Goal: Communication & Community: Answer question/provide support

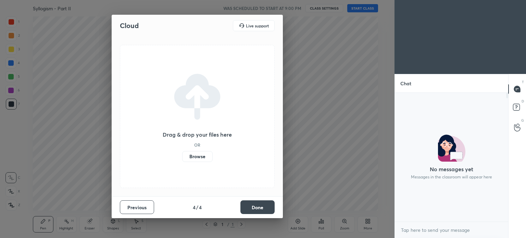
scroll to position [70, 111]
click at [255, 207] on button "Done" at bounding box center [257, 207] width 34 height 14
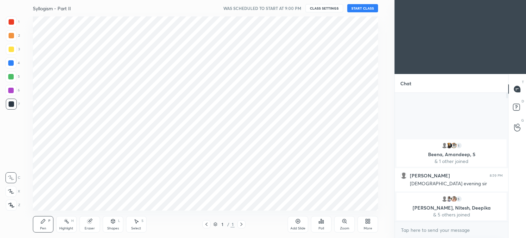
click at [360, 7] on button "START CLASS" at bounding box center [362, 8] width 31 height 8
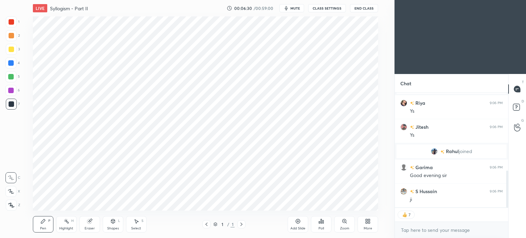
scroll to position [265, 0]
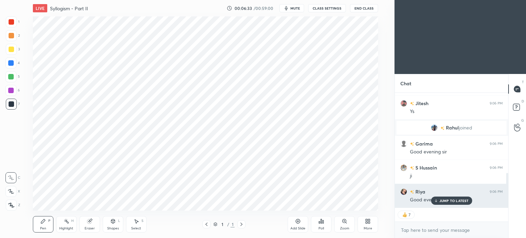
drag, startPoint x: 451, startPoint y: 197, endPoint x: 417, endPoint y: 201, distance: 34.1
click at [451, 197] on div "JUMP TO LATEST" at bounding box center [450, 200] width 41 height 8
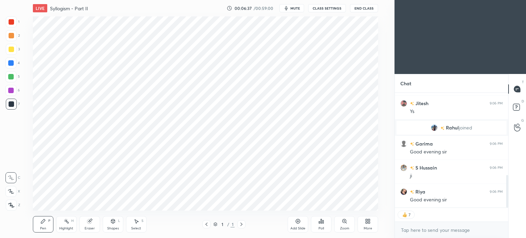
scroll to position [290, 0]
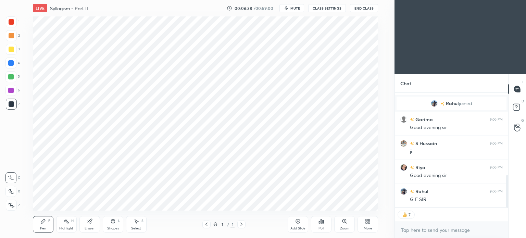
type textarea "x"
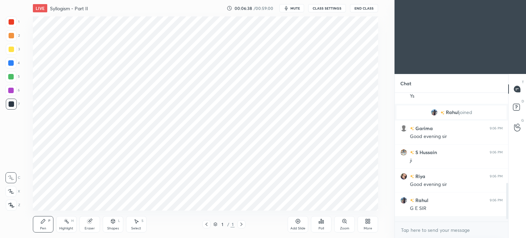
scroll to position [0, 0]
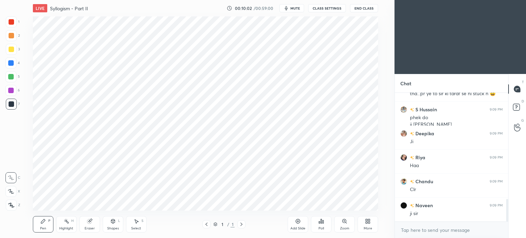
scroll to position [626, 0]
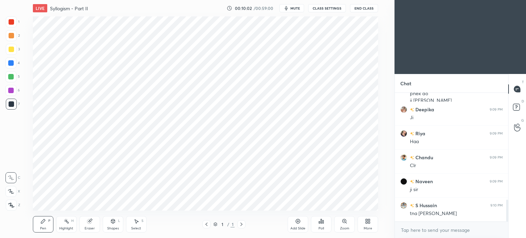
click at [10, 23] on div at bounding box center [11, 21] width 5 height 5
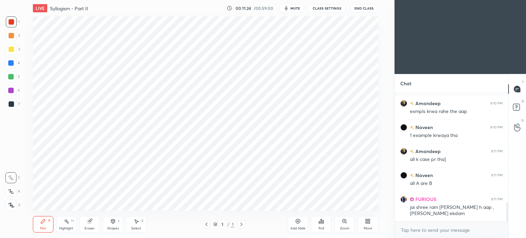
scroll to position [764, 0]
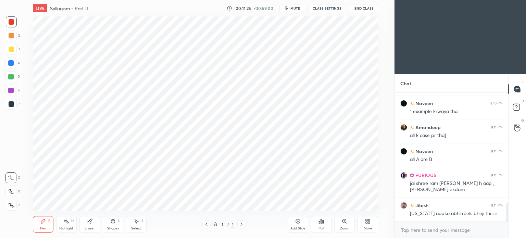
click at [60, 224] on div "Highlight H" at bounding box center [66, 224] width 21 height 16
click at [112, 221] on icon at bounding box center [113, 221] width 4 height 4
click at [113, 226] on div "Shapes" at bounding box center [113, 227] width 12 height 3
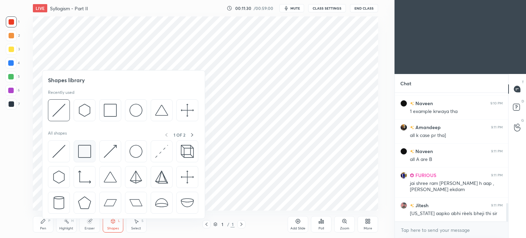
click at [84, 151] on img at bounding box center [84, 151] width 13 height 13
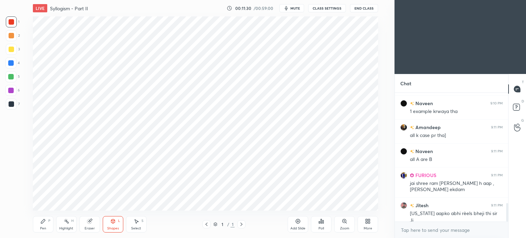
scroll to position [770, 0]
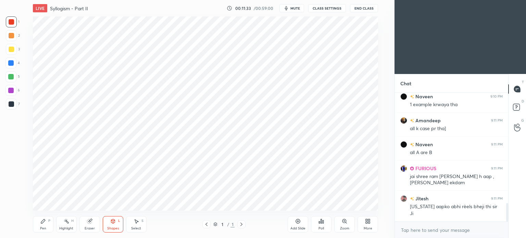
click at [47, 225] on div "Pen P" at bounding box center [43, 224] width 21 height 16
click at [10, 63] on div at bounding box center [10, 62] width 5 height 5
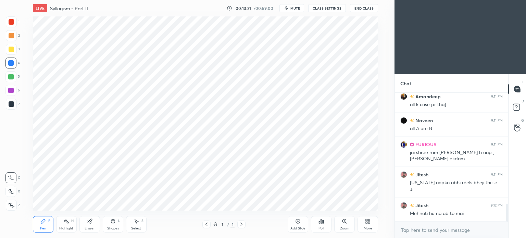
click at [16, 22] on div at bounding box center [11, 21] width 11 height 11
click at [14, 24] on div at bounding box center [11, 21] width 11 height 11
click at [15, 29] on div "1" at bounding box center [13, 23] width 14 height 14
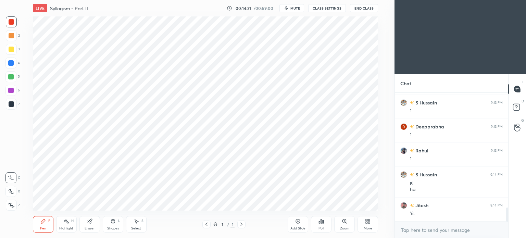
scroll to position [1089, 0]
click at [62, 227] on div "Highlight" at bounding box center [66, 227] width 14 height 3
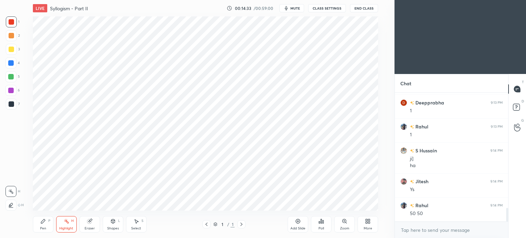
click at [39, 227] on div "Pen P" at bounding box center [43, 224] width 21 height 16
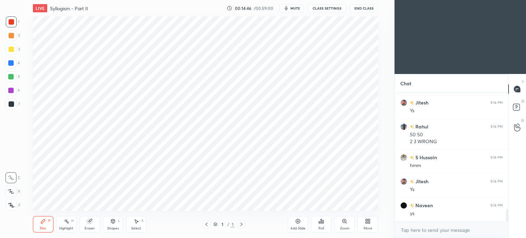
scroll to position [1191, 0]
click at [11, 63] on div at bounding box center [10, 62] width 5 height 5
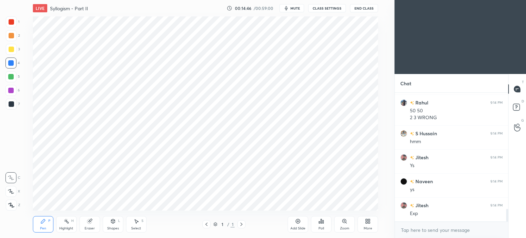
click at [12, 64] on div at bounding box center [10, 62] width 5 height 5
click at [65, 226] on div "Highlight" at bounding box center [66, 227] width 14 height 3
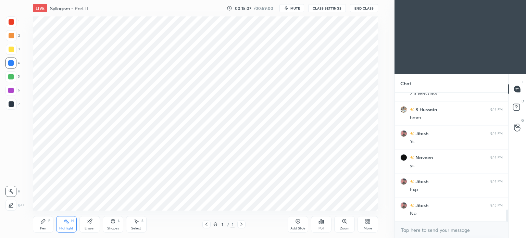
scroll to position [1239, 0]
click at [43, 224] on icon at bounding box center [42, 220] width 5 height 5
click at [59, 223] on div "Highlight H" at bounding box center [66, 224] width 21 height 16
click at [41, 227] on div "Pen" at bounding box center [43, 227] width 6 height 3
click at [64, 226] on div "Highlight" at bounding box center [66, 227] width 14 height 3
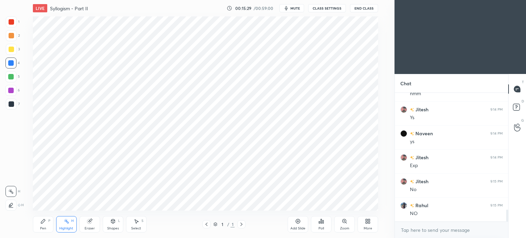
click at [44, 224] on div "Pen P" at bounding box center [43, 224] width 21 height 16
click at [67, 230] on div "Highlight" at bounding box center [66, 227] width 14 height 3
click at [40, 227] on div "Pen P" at bounding box center [43, 224] width 21 height 16
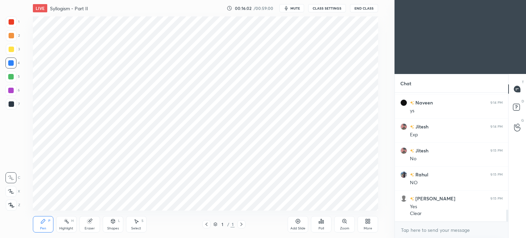
click at [299, 224] on div "Add Slide" at bounding box center [297, 224] width 21 height 16
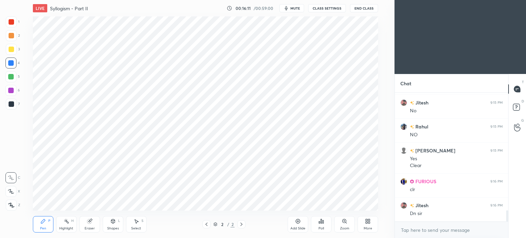
scroll to position [1342, 0]
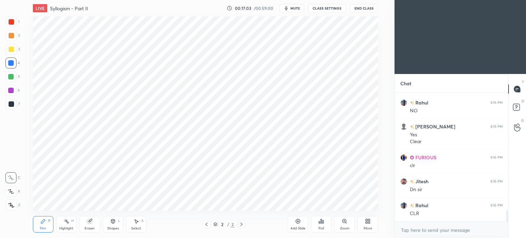
click at [86, 228] on div "Eraser" at bounding box center [90, 227] width 10 height 3
click at [43, 226] on div "Pen" at bounding box center [43, 227] width 6 height 3
click at [293, 7] on span "mute" at bounding box center [295, 8] width 10 height 5
click at [368, 7] on button "End Class" at bounding box center [364, 8] width 28 height 8
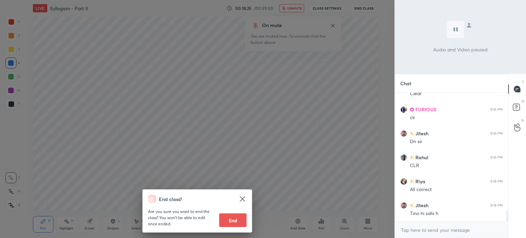
scroll to position [1414, 0]
click at [356, 67] on div "End class? Are you sure you want to end the class? You won’t be able to edit on…" at bounding box center [197, 119] width 394 height 238
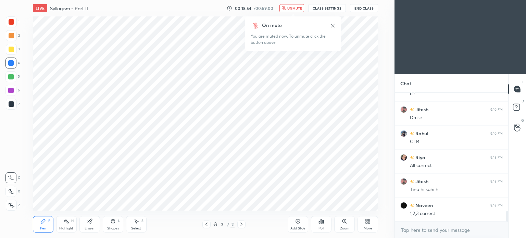
click at [330, 27] on icon at bounding box center [332, 25] width 5 height 5
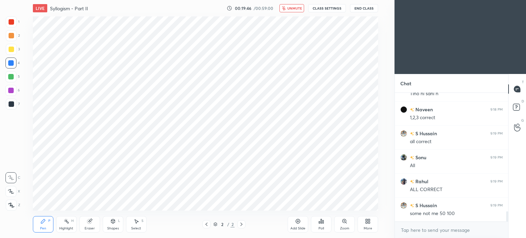
scroll to position [1516, 0]
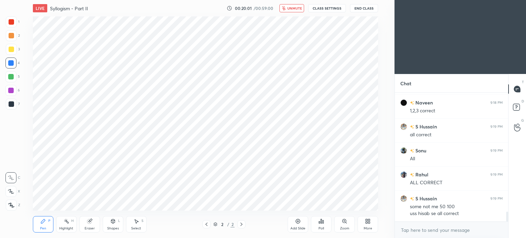
click at [297, 8] on span "unmute" at bounding box center [294, 8] width 15 height 5
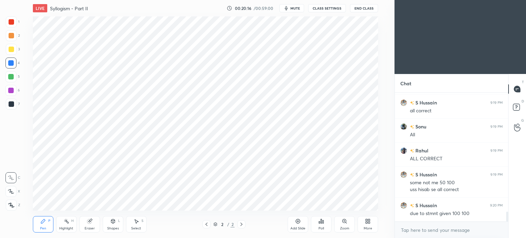
click at [11, 22] on div at bounding box center [11, 21] width 5 height 5
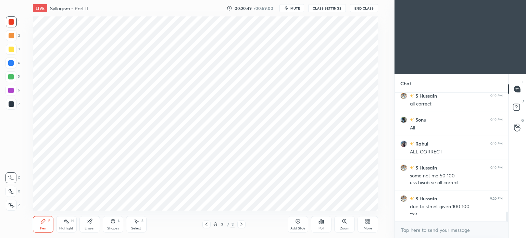
click at [10, 105] on div at bounding box center [11, 103] width 5 height 5
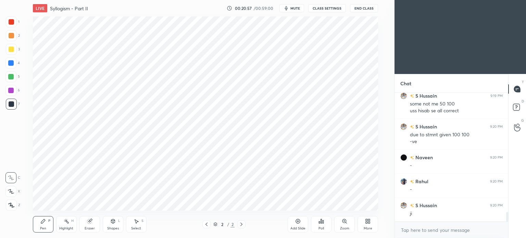
scroll to position [1643, 0]
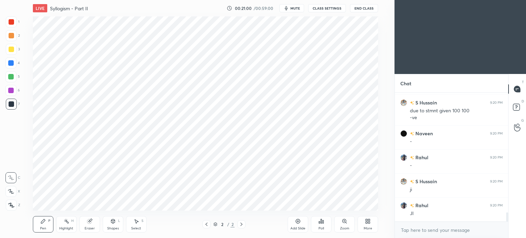
click at [66, 222] on icon at bounding box center [66, 220] width 5 height 5
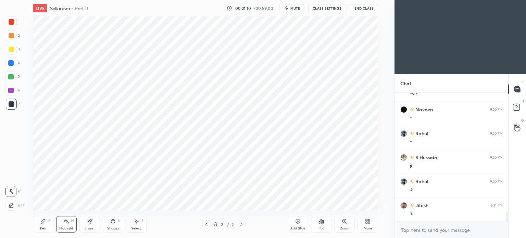
scroll to position [1691, 0]
click at [43, 224] on div "Pen P" at bounding box center [43, 224] width 21 height 16
click at [66, 223] on icon at bounding box center [66, 220] width 5 height 5
click at [44, 224] on icon at bounding box center [42, 220] width 5 height 5
click at [61, 229] on div "Highlight" at bounding box center [66, 227] width 14 height 3
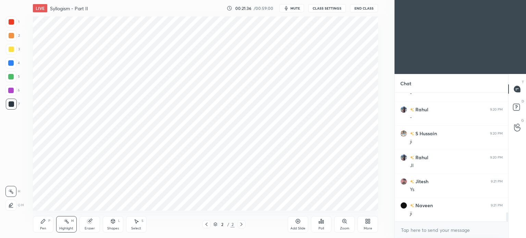
click at [42, 223] on icon at bounding box center [43, 221] width 4 height 4
click at [296, 223] on icon at bounding box center [297, 220] width 5 height 5
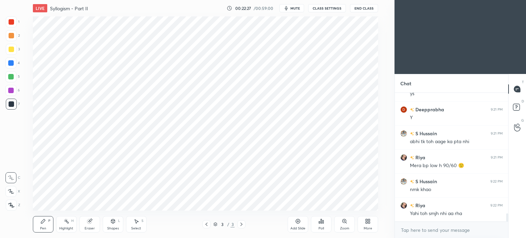
scroll to position [1882, 0]
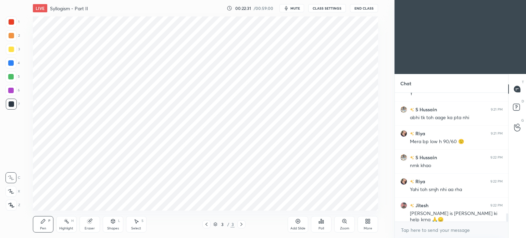
click at [11, 22] on div at bounding box center [11, 21] width 5 height 5
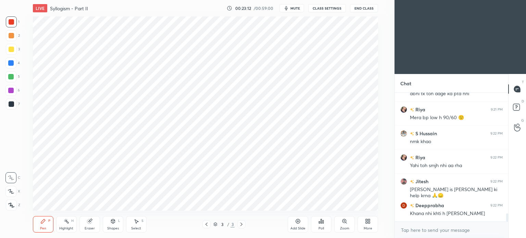
click at [92, 221] on icon at bounding box center [89, 220] width 5 height 5
click at [46, 226] on div "Pen P" at bounding box center [43, 224] width 21 height 16
click at [297, 7] on span "mute" at bounding box center [295, 8] width 10 height 5
click at [367, 7] on button "End Class" at bounding box center [364, 8] width 28 height 8
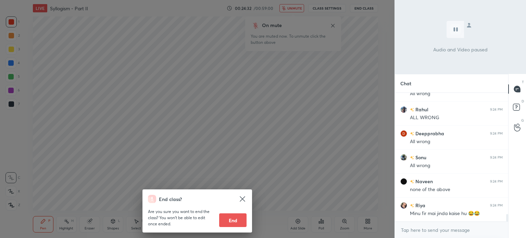
scroll to position [2098, 0]
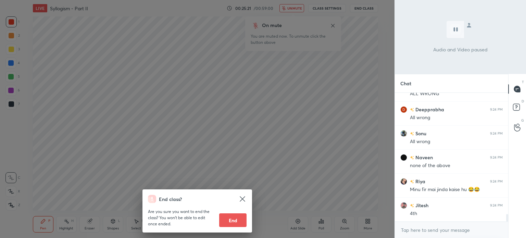
click at [381, 63] on div "End class? Are you sure you want to end the class? You won’t be able to edit on…" at bounding box center [197, 119] width 394 height 238
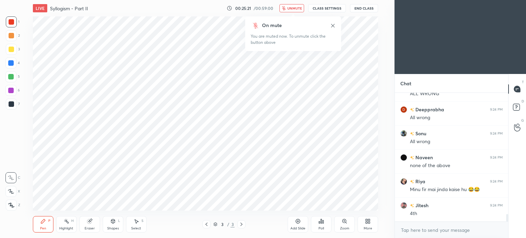
click at [298, 5] on button "unmute" at bounding box center [291, 8] width 25 height 8
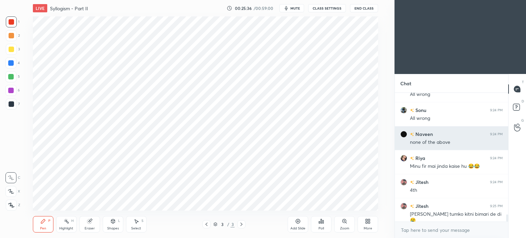
scroll to position [2122, 0]
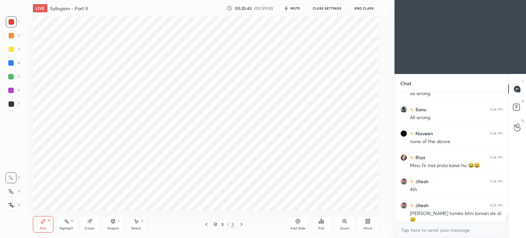
click at [10, 65] on div at bounding box center [10, 62] width 5 height 5
click at [10, 66] on div at bounding box center [10, 62] width 11 height 11
click at [11, 105] on div at bounding box center [11, 103] width 5 height 5
click at [11, 89] on div at bounding box center [10, 90] width 5 height 5
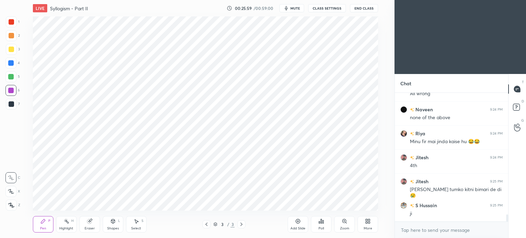
scroll to position [2170, 0]
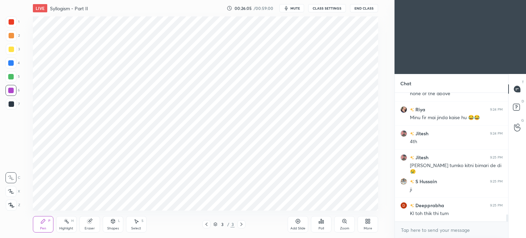
click at [68, 224] on div "Highlight H" at bounding box center [66, 224] width 21 height 16
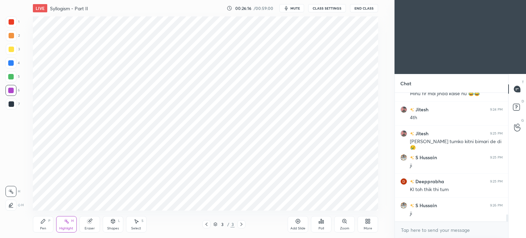
click at [44, 226] on div "Pen" at bounding box center [43, 227] width 6 height 3
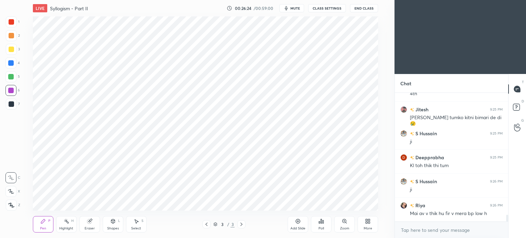
scroll to position [2242, 0]
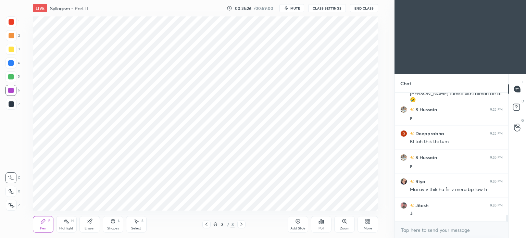
click at [66, 222] on icon at bounding box center [66, 220] width 5 height 5
click at [41, 226] on div "Pen" at bounding box center [43, 227] width 6 height 3
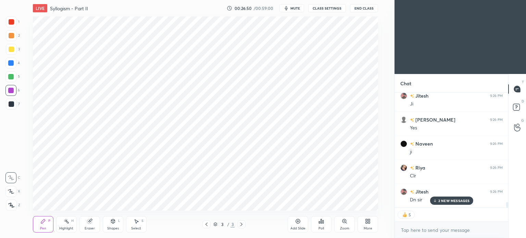
scroll to position [2399, 0]
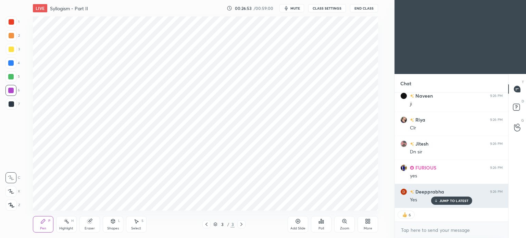
click at [448, 200] on p "JUMP TO LATEST" at bounding box center [453, 200] width 29 height 4
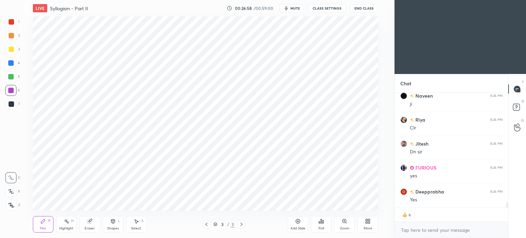
click at [300, 223] on icon at bounding box center [297, 220] width 5 height 5
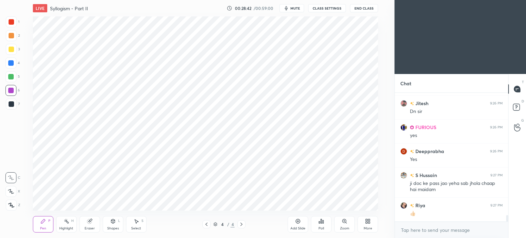
scroll to position [2463, 0]
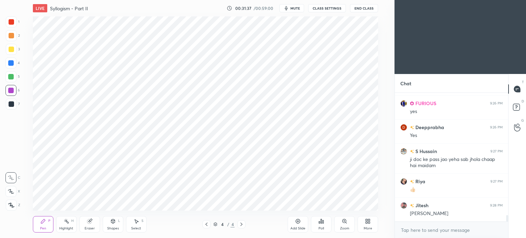
click at [295, 224] on div "Add Slide" at bounding box center [297, 224] width 21 height 16
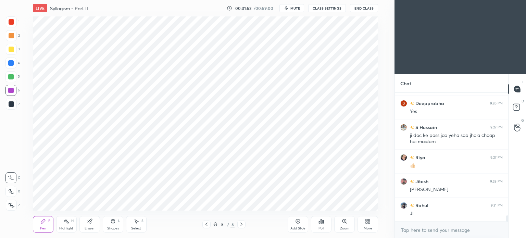
click at [11, 22] on div at bounding box center [11, 21] width 5 height 5
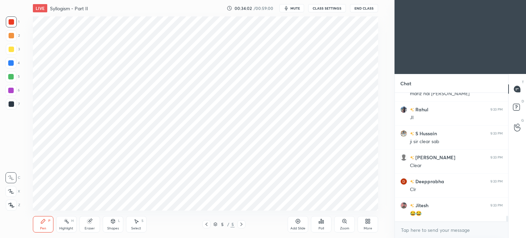
scroll to position [2805, 0]
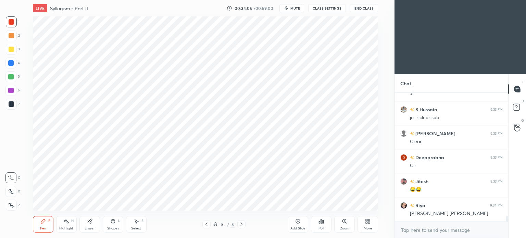
click at [296, 221] on icon at bounding box center [297, 220] width 5 height 5
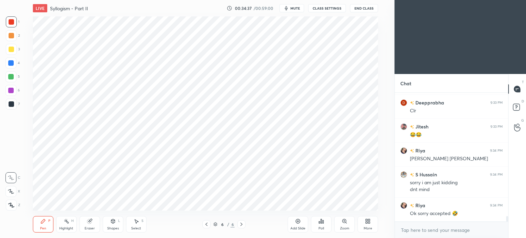
scroll to position [2884, 0]
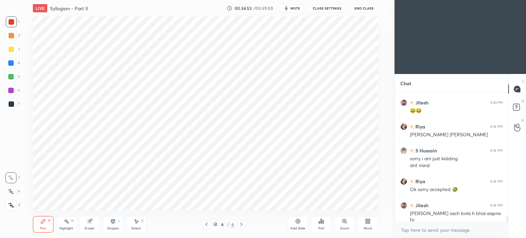
click at [11, 105] on div at bounding box center [11, 103] width 5 height 5
click at [90, 224] on div "Eraser" at bounding box center [89, 224] width 21 height 16
click at [38, 226] on div "Pen P" at bounding box center [43, 224] width 21 height 16
click at [11, 22] on div at bounding box center [11, 21] width 5 height 5
click at [10, 102] on div at bounding box center [11, 103] width 5 height 5
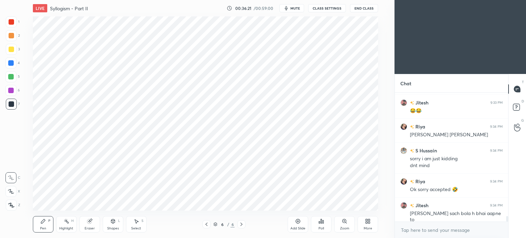
click at [310, 206] on div "Add Slide Poll Zoom More" at bounding box center [332, 224] width 90 height 38
click at [63, 224] on div "Highlight H" at bounding box center [66, 224] width 21 height 16
click at [68, 219] on icon at bounding box center [66, 220] width 5 height 5
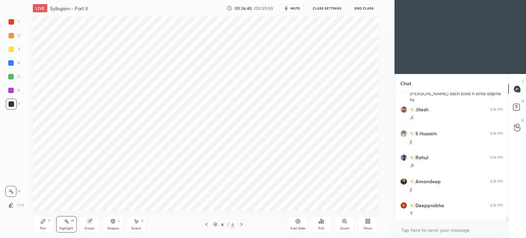
scroll to position [3028, 0]
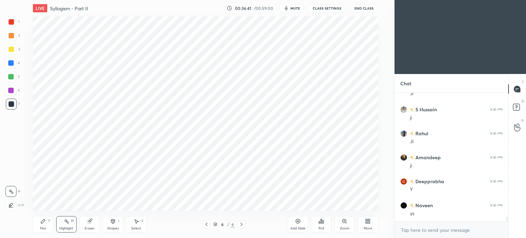
click at [41, 225] on div "Pen P" at bounding box center [43, 224] width 21 height 16
click at [12, 64] on div at bounding box center [10, 62] width 5 height 5
click at [11, 61] on div at bounding box center [10, 62] width 5 height 5
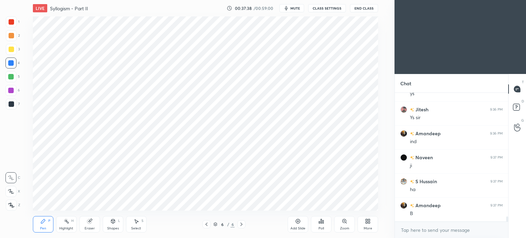
click at [64, 226] on div "Highlight H" at bounding box center [66, 224] width 21 height 16
click at [44, 223] on icon at bounding box center [42, 220] width 5 height 5
click at [64, 224] on icon at bounding box center [66, 220] width 5 height 5
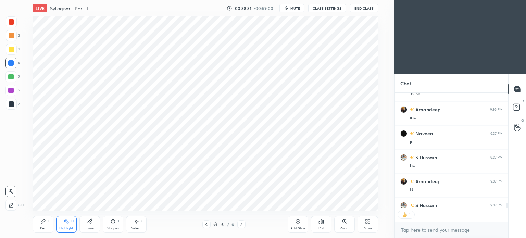
click at [42, 224] on div "Pen P" at bounding box center [43, 224] width 21 height 16
click at [64, 227] on div "Highlight" at bounding box center [66, 227] width 14 height 3
click at [40, 225] on div "Pen P" at bounding box center [43, 224] width 21 height 16
click at [65, 226] on div "Highlight H" at bounding box center [66, 224] width 21 height 16
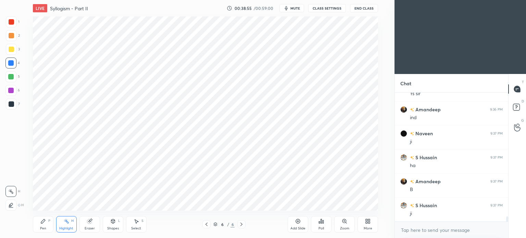
click at [42, 223] on icon at bounding box center [43, 221] width 4 height 4
click at [67, 225] on div "Highlight H" at bounding box center [66, 224] width 21 height 16
click at [41, 225] on div "Pen P" at bounding box center [43, 224] width 21 height 16
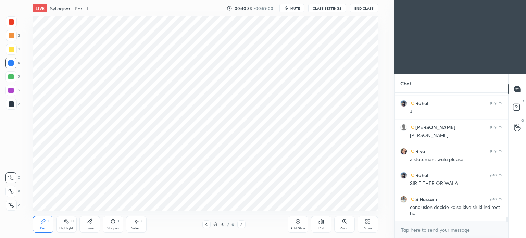
scroll to position [3352, 0]
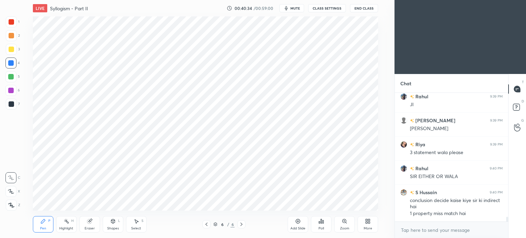
click at [64, 226] on div "Highlight H" at bounding box center [66, 224] width 21 height 16
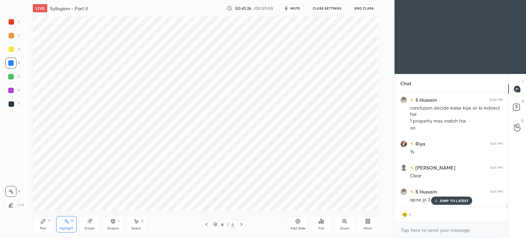
scroll to position [3469, 0]
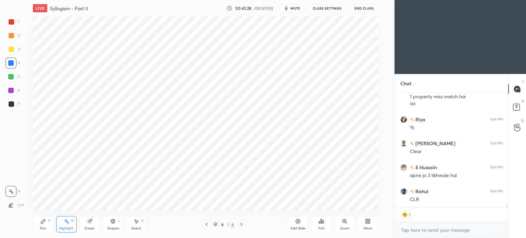
click at [205, 225] on icon at bounding box center [206, 223] width 5 height 5
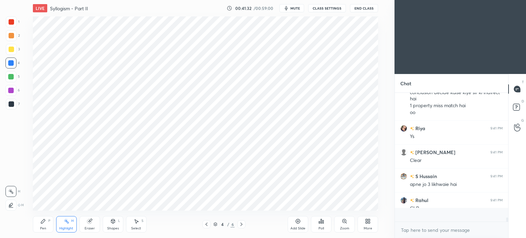
scroll to position [2, 2]
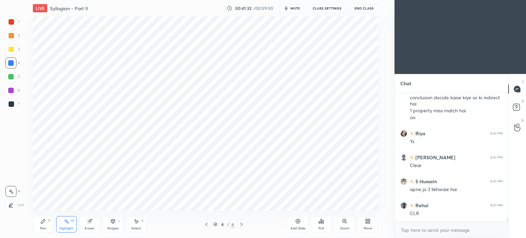
click at [43, 226] on div "Pen" at bounding box center [43, 227] width 6 height 3
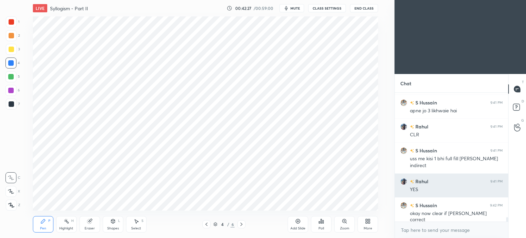
scroll to position [3540, 0]
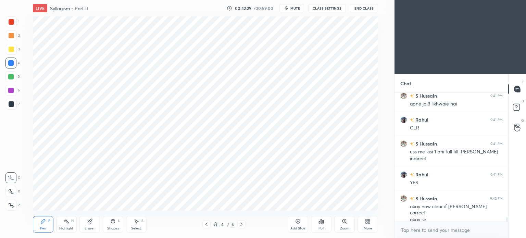
click at [240, 222] on icon at bounding box center [240, 223] width 5 height 5
click at [242, 221] on icon at bounding box center [240, 223] width 5 height 5
click at [241, 223] on icon at bounding box center [240, 223] width 5 height 5
click at [298, 220] on icon at bounding box center [297, 220] width 5 height 5
click at [15, 23] on div at bounding box center [11, 21] width 11 height 11
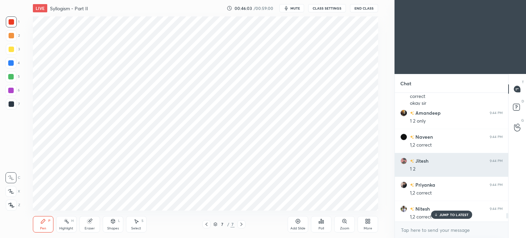
scroll to position [3621, 0]
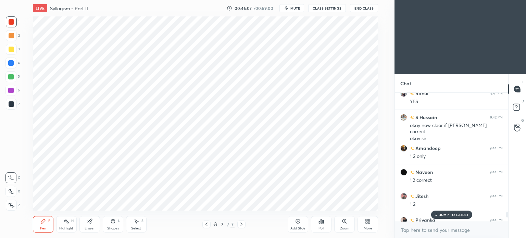
click at [10, 19] on div at bounding box center [11, 21] width 11 height 11
click at [9, 104] on div at bounding box center [11, 103] width 5 height 5
click at [11, 90] on div at bounding box center [10, 90] width 5 height 5
click at [10, 103] on div at bounding box center [11, 103] width 5 height 5
click at [444, 215] on p "JUMP TO LATEST" at bounding box center [453, 214] width 29 height 4
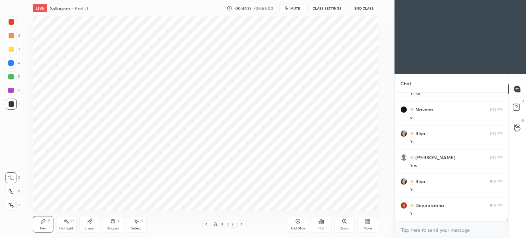
scroll to position [3948, 0]
click at [67, 225] on div "Highlight H" at bounding box center [66, 224] width 21 height 16
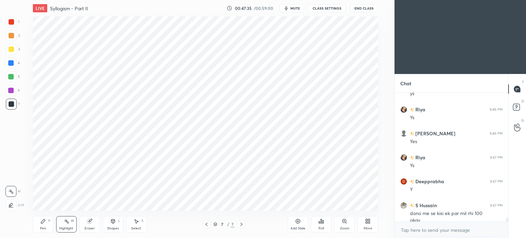
scroll to position [3954, 0]
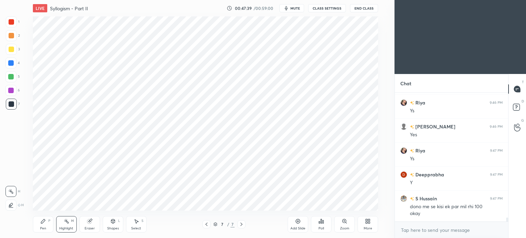
click at [41, 226] on div "Pen" at bounding box center [43, 227] width 6 height 3
click at [63, 230] on div "Highlight" at bounding box center [66, 227] width 14 height 3
click at [40, 224] on div "Pen P" at bounding box center [43, 224] width 21 height 16
click at [62, 223] on div "Highlight H" at bounding box center [66, 224] width 21 height 16
click at [43, 224] on div "Pen P" at bounding box center [43, 224] width 21 height 16
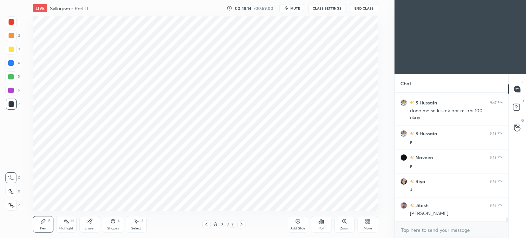
scroll to position [4074, 0]
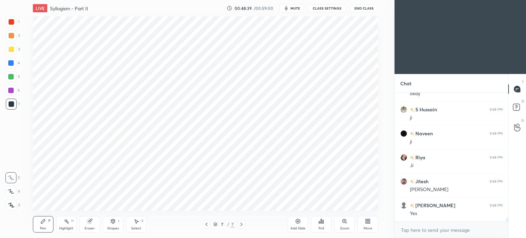
click at [299, 224] on icon at bounding box center [297, 220] width 5 height 5
click at [10, 90] on div at bounding box center [10, 90] width 5 height 5
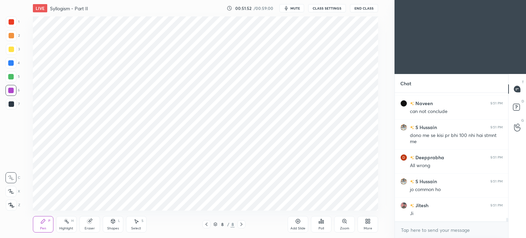
scroll to position [4368, 0]
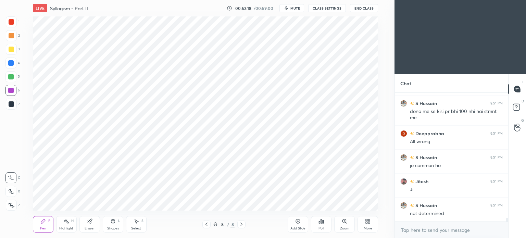
click at [11, 48] on div at bounding box center [11, 49] width 5 height 5
click at [11, 49] on div at bounding box center [11, 49] width 5 height 5
click at [11, 205] on icon at bounding box center [11, 205] width 5 height 4
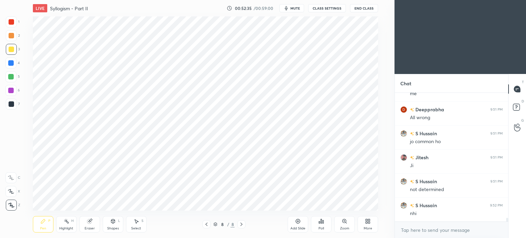
click at [12, 62] on div at bounding box center [10, 62] width 5 height 5
click at [12, 63] on div at bounding box center [10, 62] width 5 height 5
click at [11, 105] on div at bounding box center [11, 103] width 5 height 5
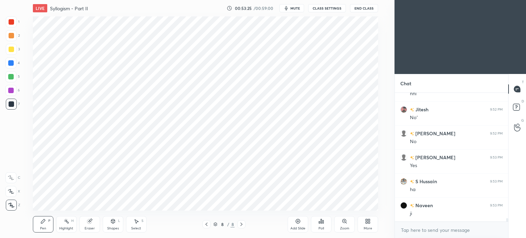
scroll to position [4535, 0]
click at [298, 221] on icon at bounding box center [298, 221] width 2 height 2
click at [7, 193] on div at bounding box center [10, 191] width 11 height 11
click at [14, 176] on div at bounding box center [10, 177] width 11 height 11
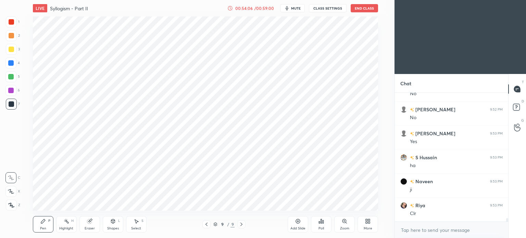
click at [89, 220] on icon at bounding box center [89, 221] width 4 height 4
click at [43, 227] on div "Pen" at bounding box center [43, 227] width 6 height 3
click at [11, 24] on div at bounding box center [11, 21] width 5 height 5
click at [90, 222] on icon at bounding box center [89, 221] width 4 height 4
click at [40, 224] on icon at bounding box center [42, 220] width 5 height 5
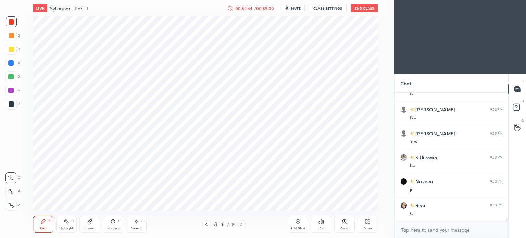
click at [12, 102] on div at bounding box center [11, 103] width 5 height 5
click at [9, 25] on div at bounding box center [11, 21] width 11 height 11
click at [293, 9] on span "mute" at bounding box center [296, 8] width 10 height 5
click at [363, 6] on button "End Class" at bounding box center [363, 8] width 27 height 8
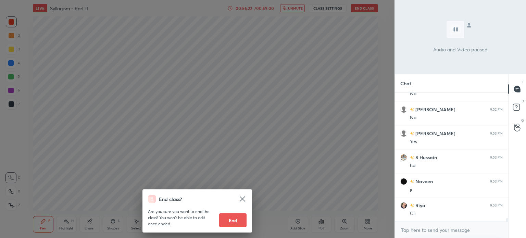
scroll to position [4559, 0]
click at [195, 71] on div "End class? Are you sure you want to end the class? You won’t be able to edit on…" at bounding box center [197, 119] width 394 height 238
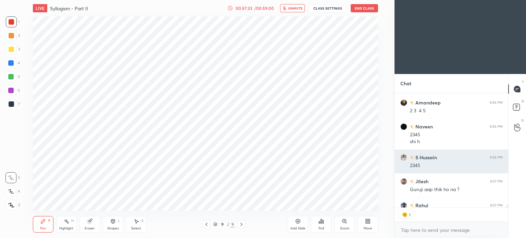
scroll to position [4700, 0]
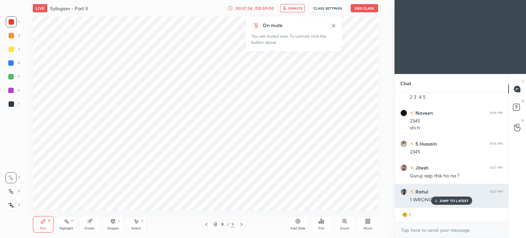
click at [437, 200] on icon at bounding box center [435, 200] width 4 height 4
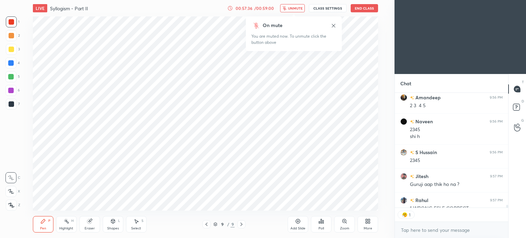
scroll to position [2, 2]
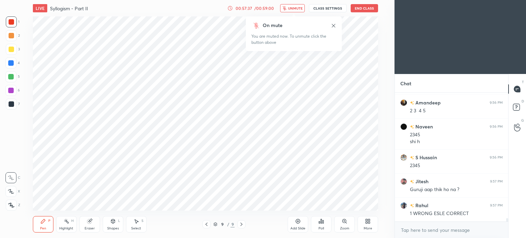
click at [295, 9] on span "unmute" at bounding box center [295, 8] width 15 height 5
click at [11, 61] on div at bounding box center [10, 62] width 5 height 5
click at [9, 23] on div at bounding box center [11, 21] width 5 height 5
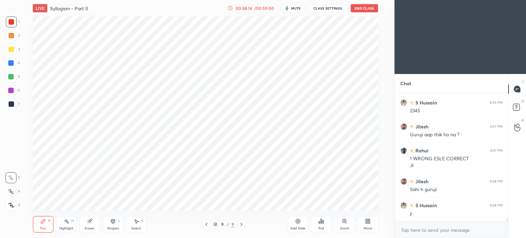
scroll to position [4765, 0]
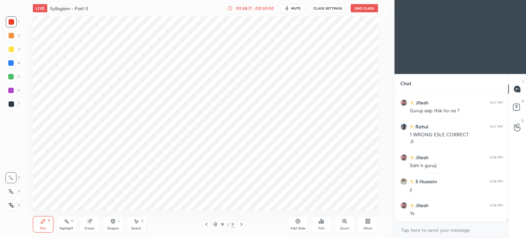
click at [9, 63] on div at bounding box center [10, 62] width 5 height 5
click at [64, 223] on icon at bounding box center [66, 220] width 5 height 5
click at [42, 224] on div "Pen P" at bounding box center [43, 224] width 21 height 16
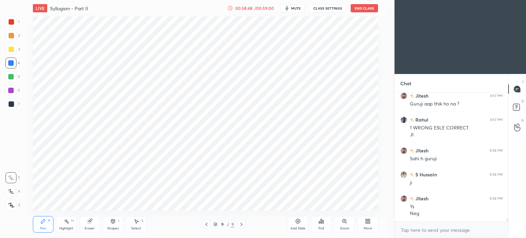
click at [69, 225] on div "Highlight H" at bounding box center [66, 224] width 21 height 16
click at [38, 223] on div "Pen P" at bounding box center [43, 224] width 21 height 16
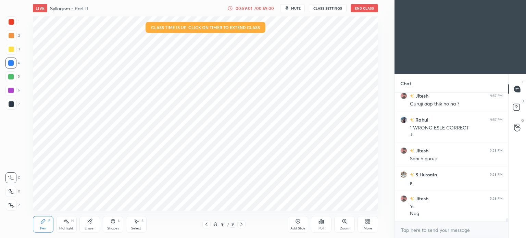
click at [66, 227] on div "Highlight" at bounding box center [66, 227] width 14 height 3
click at [45, 223] on icon at bounding box center [42, 220] width 5 height 5
click at [64, 224] on div "Highlight H" at bounding box center [66, 224] width 21 height 16
click at [41, 224] on div "Pen P" at bounding box center [43, 224] width 21 height 16
click at [65, 225] on div "Highlight H" at bounding box center [66, 224] width 21 height 16
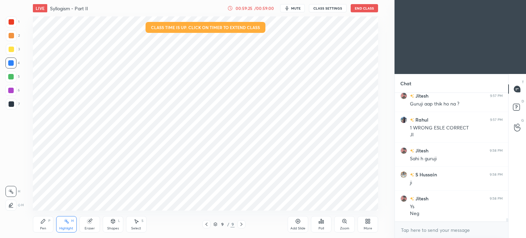
click at [43, 223] on icon at bounding box center [42, 220] width 5 height 5
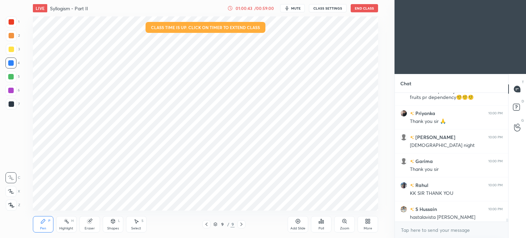
scroll to position [5143, 0]
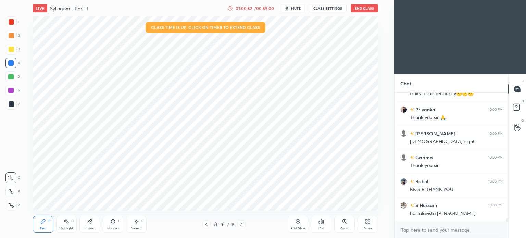
click at [365, 10] on button "End Class" at bounding box center [363, 8] width 27 height 8
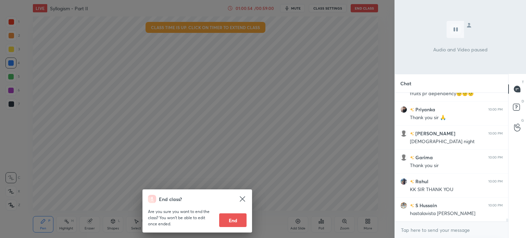
click at [240, 221] on button "End" at bounding box center [232, 220] width 27 height 14
type textarea "x"
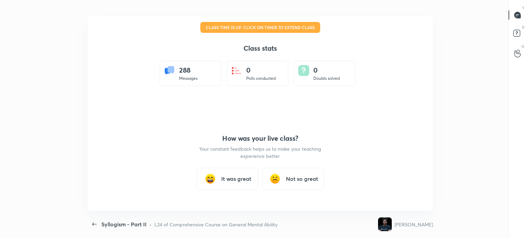
scroll to position [34019, 33748]
